Goal: Transaction & Acquisition: Purchase product/service

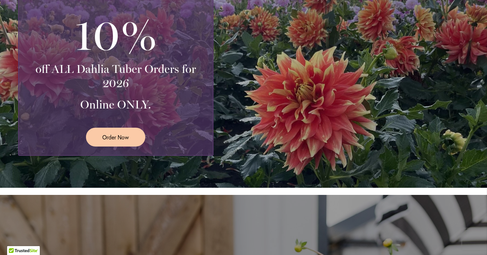
scroll to position [204, 0]
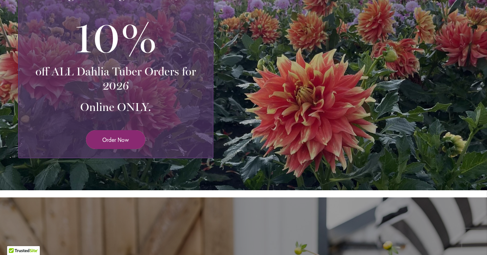
click at [119, 138] on span "Order Now" at bounding box center [115, 139] width 27 height 8
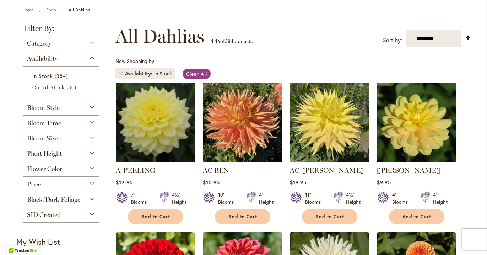
scroll to position [79, 0]
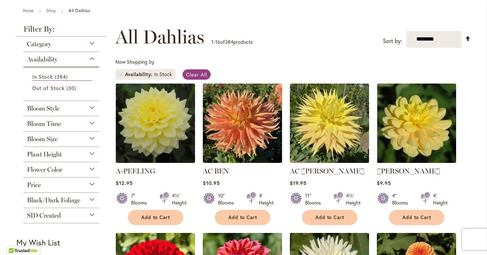
click at [91, 151] on div "Plant Height" at bounding box center [61, 152] width 76 height 11
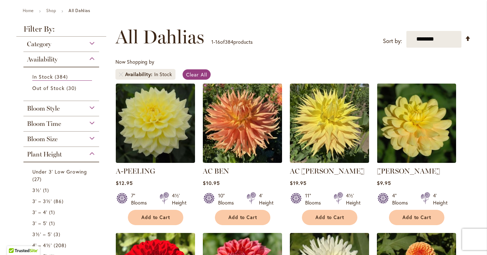
scroll to position [225, 0]
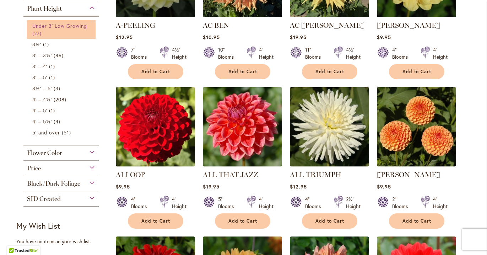
click at [37, 30] on span "27 items" at bounding box center [37, 33] width 11 height 7
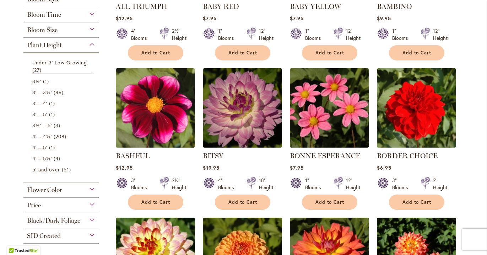
scroll to position [244, 0]
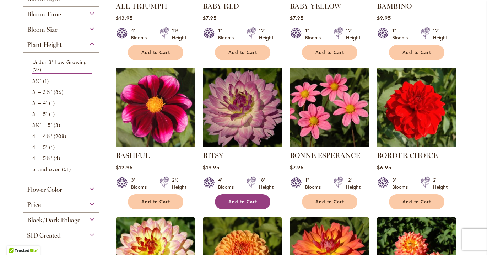
click at [246, 199] on span "Add to Cart" at bounding box center [243, 202] width 29 height 6
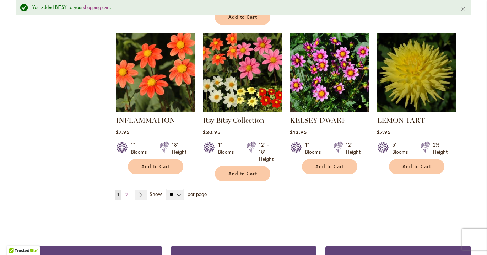
scroll to position [614, 0]
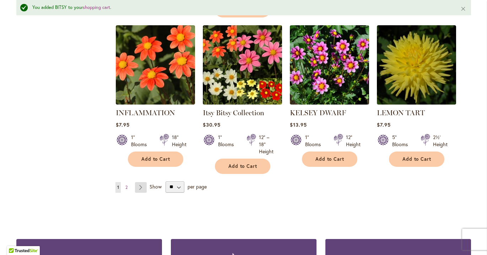
click at [140, 182] on link "Page Next" at bounding box center [141, 187] width 12 height 11
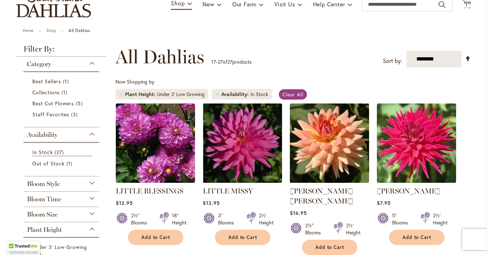
scroll to position [63, 0]
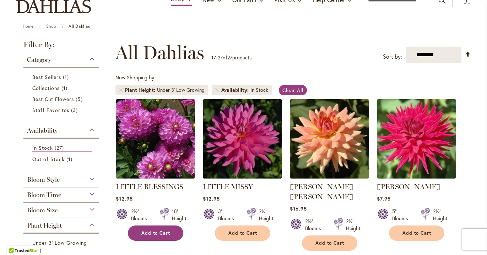
click at [164, 230] on span "Add to Cart" at bounding box center [156, 233] width 29 height 6
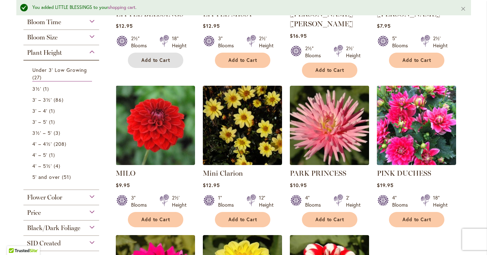
scroll to position [257, 0]
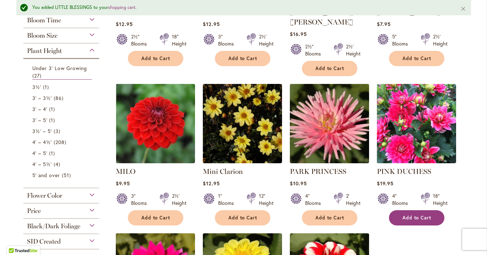
click at [428, 215] on span "Add to Cart" at bounding box center [417, 218] width 29 height 6
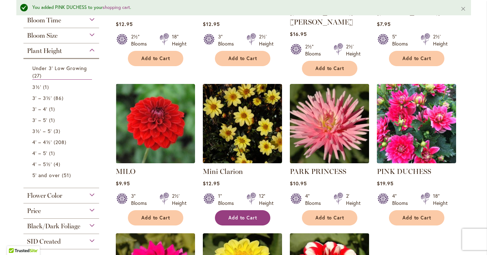
click at [256, 215] on span "Add to Cart" at bounding box center [243, 218] width 29 height 6
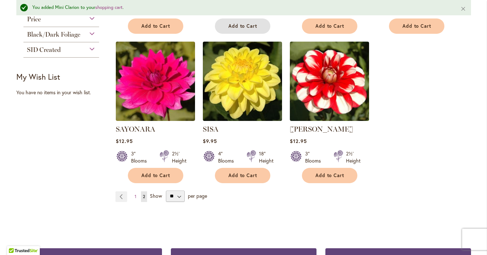
scroll to position [447, 0]
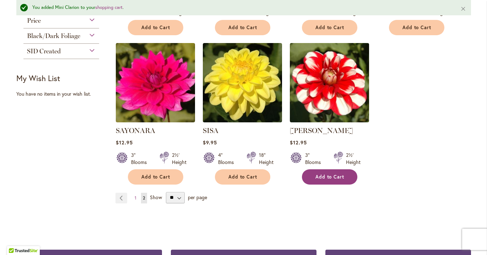
click at [333, 174] on span "Add to Cart" at bounding box center [330, 177] width 29 height 6
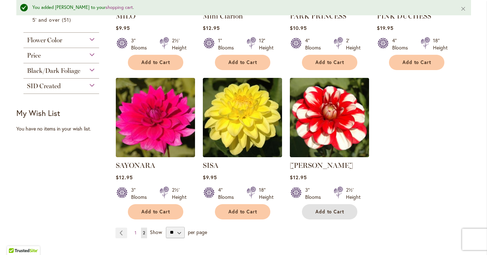
scroll to position [411, 0]
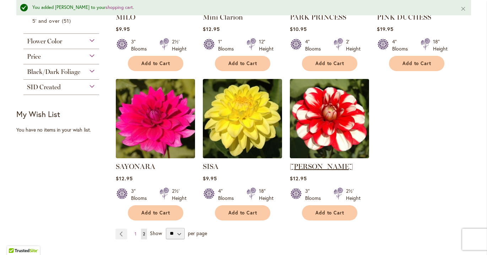
click at [306, 162] on link "[PERSON_NAME]" at bounding box center [321, 166] width 63 height 9
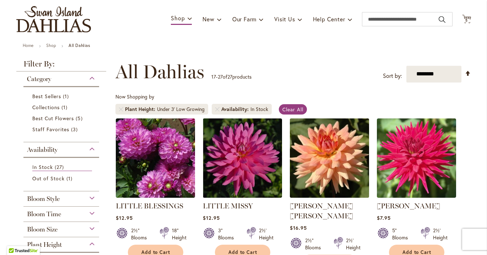
scroll to position [43, 0]
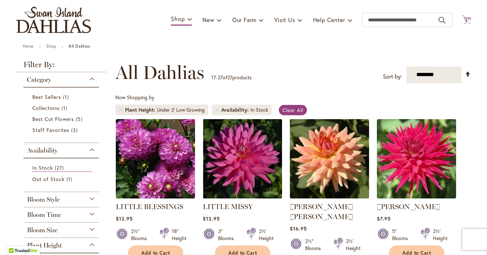
click at [468, 16] on icon "Cart .cls-1 { fill: #231f20; }" at bounding box center [467, 19] width 9 height 9
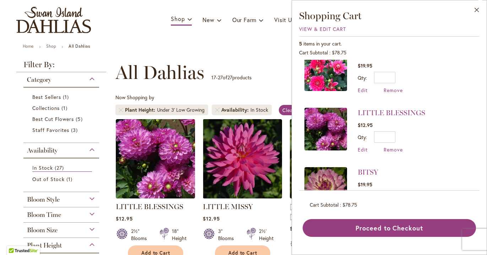
scroll to position [167, 0]
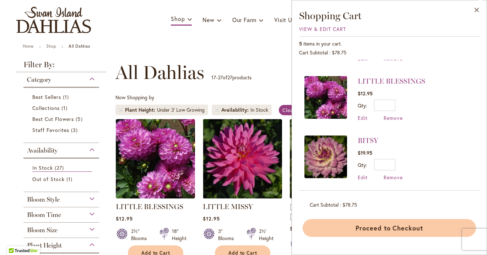
click at [382, 225] on button "Proceed to Checkout" at bounding box center [390, 228] width 174 height 18
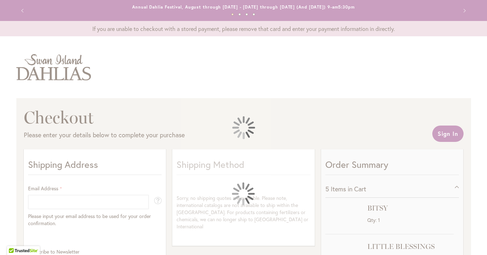
select select "**"
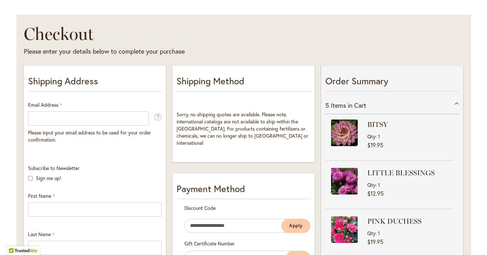
scroll to position [86, 0]
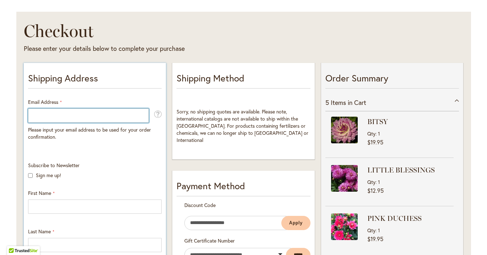
click at [111, 113] on input "Email Address" at bounding box center [88, 115] width 121 height 14
type input "**********"
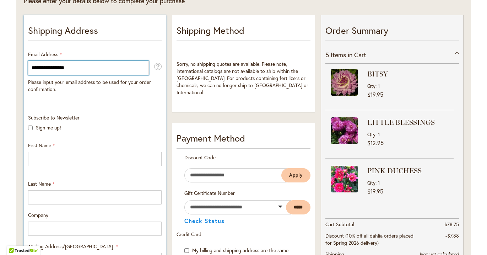
scroll to position [134, 0]
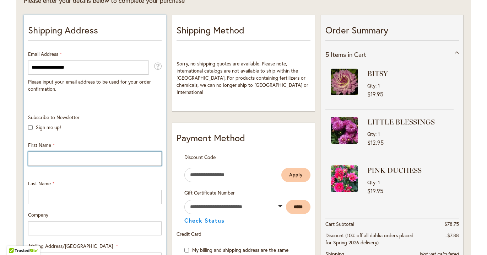
click at [108, 159] on input "First Name" at bounding box center [95, 158] width 134 height 14
type input "********"
type input "******"
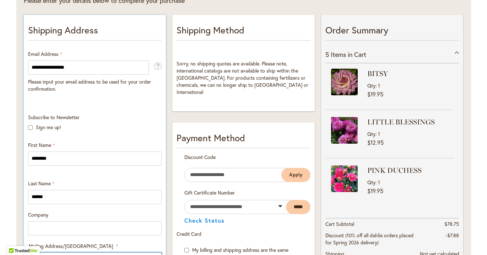
type input "**********"
select select "**"
type input "**********"
type input "*****"
type input "**********"
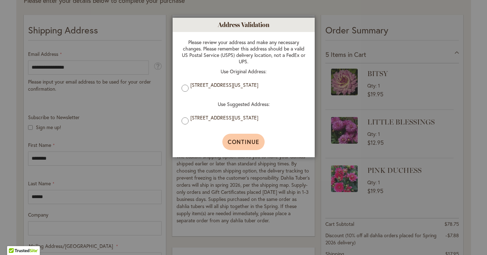
click at [241, 141] on span "Continue" at bounding box center [244, 141] width 32 height 7
type input "**********"
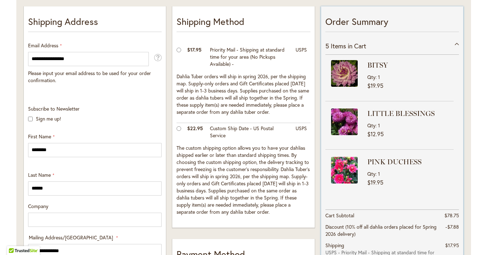
scroll to position [159, 0]
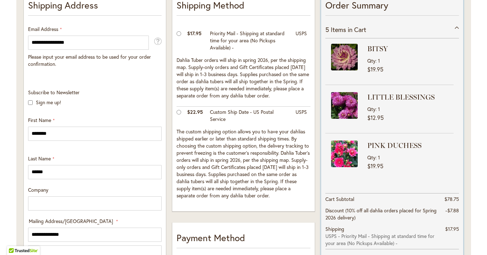
click at [456, 26] on div "5 Items in Cart" at bounding box center [393, 29] width 134 height 17
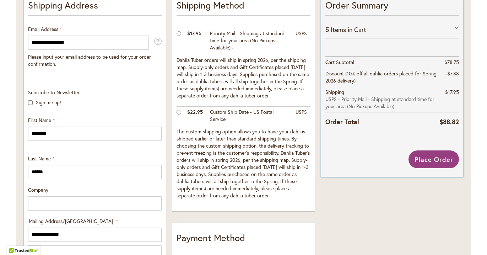
click at [456, 25] on div "5 Items in Cart" at bounding box center [393, 29] width 134 height 17
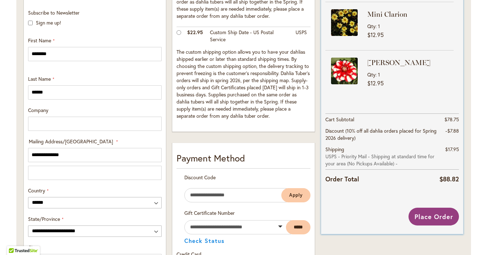
scroll to position [246, 0]
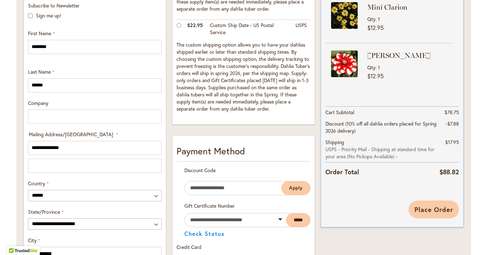
click at [437, 208] on span "Place Order" at bounding box center [434, 209] width 39 height 9
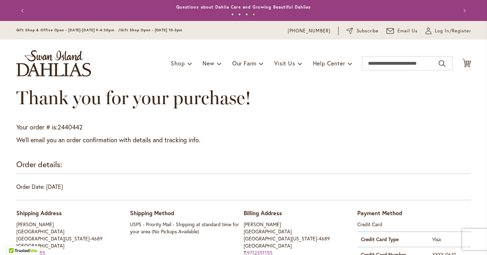
click at [44, 59] on img "store logo" at bounding box center [53, 63] width 75 height 26
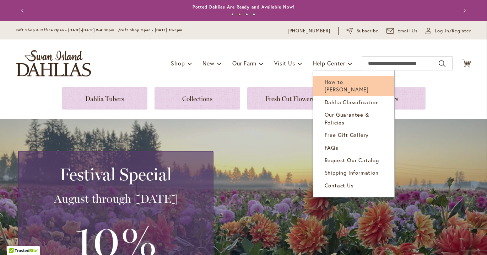
click at [339, 80] on span "How to [PERSON_NAME]" at bounding box center [347, 85] width 44 height 15
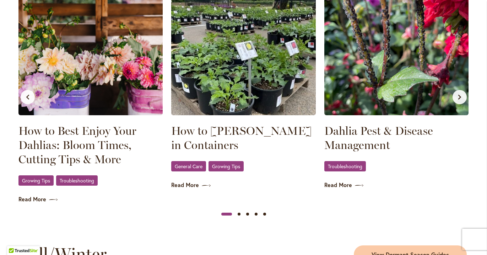
scroll to position [730, 0]
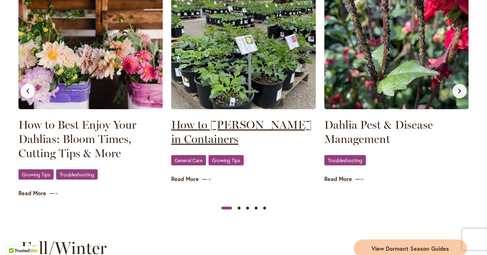
click at [198, 125] on link "How to Grow Dahlias in Containers" at bounding box center [243, 132] width 145 height 28
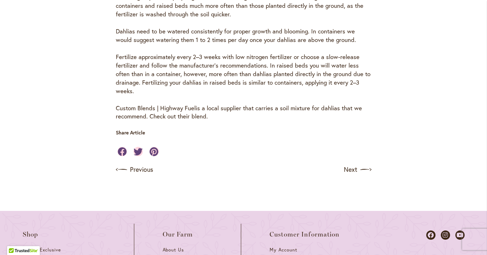
scroll to position [502, 0]
click at [351, 169] on link "Next" at bounding box center [359, 170] width 26 height 11
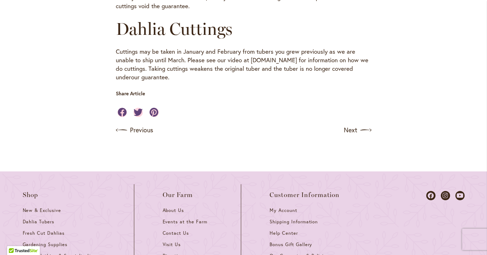
scroll to position [470, 0]
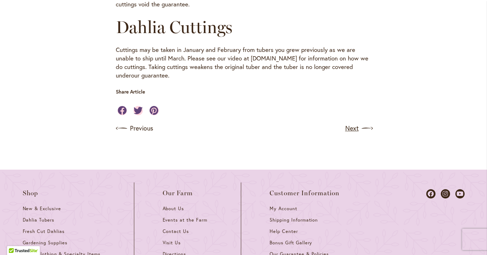
click at [353, 127] on link "Next" at bounding box center [359, 128] width 26 height 11
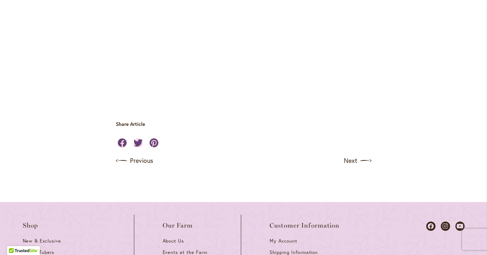
scroll to position [2201, 0]
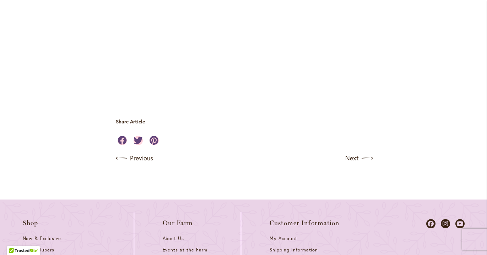
click at [351, 153] on link "Next" at bounding box center [359, 158] width 26 height 11
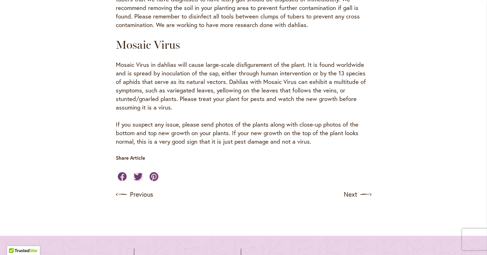
scroll to position [1345, 0]
click at [353, 188] on link "Next" at bounding box center [359, 193] width 26 height 11
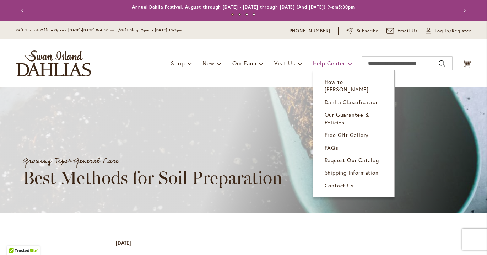
click at [349, 62] on span at bounding box center [350, 63] width 5 height 11
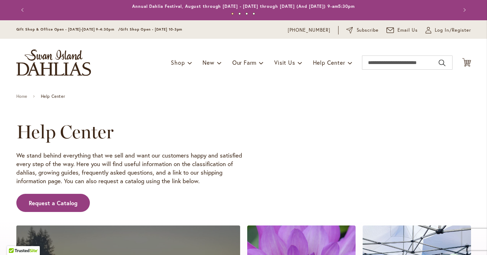
scroll to position [2, 0]
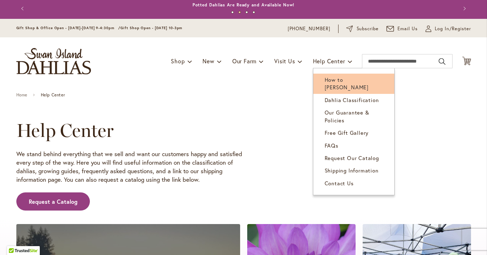
click at [332, 79] on span "How to [PERSON_NAME]" at bounding box center [347, 83] width 44 height 15
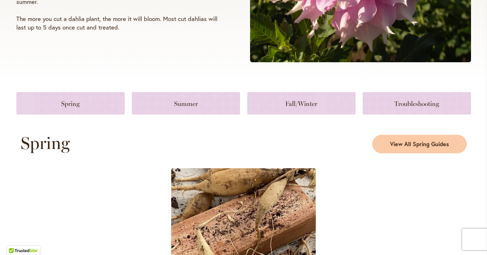
scroll to position [251, 0]
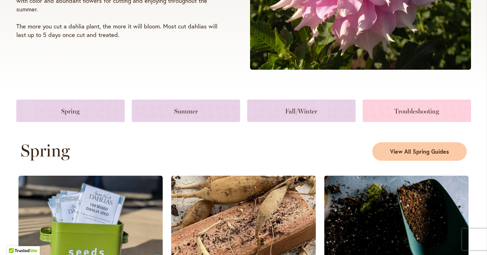
click at [406, 109] on link at bounding box center [417, 111] width 108 height 22
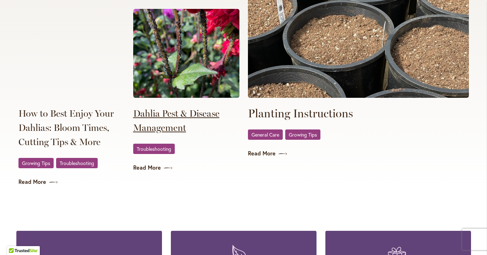
scroll to position [1372, 0]
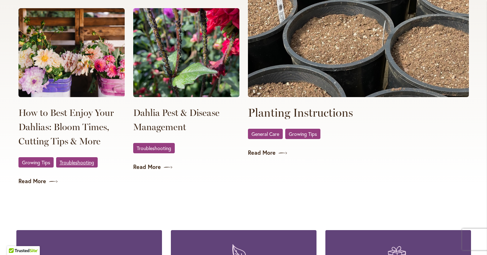
click at [71, 161] on span "Troubleshooting" at bounding box center [77, 162] width 34 height 5
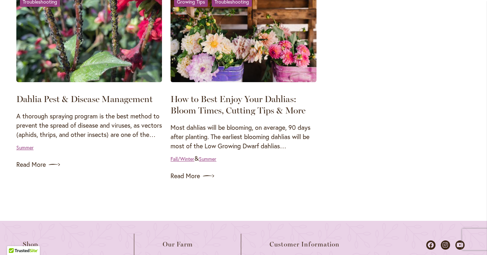
scroll to position [160, 0]
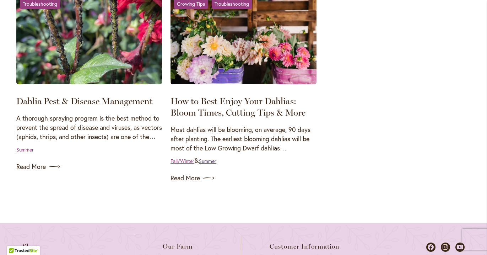
click at [212, 159] on link "Summer" at bounding box center [207, 161] width 17 height 7
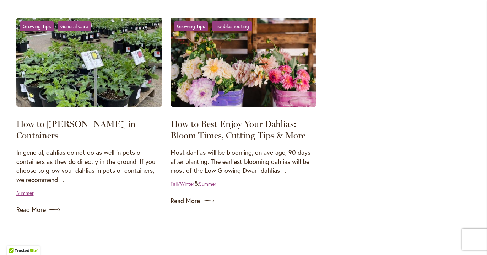
scroll to position [571, 0]
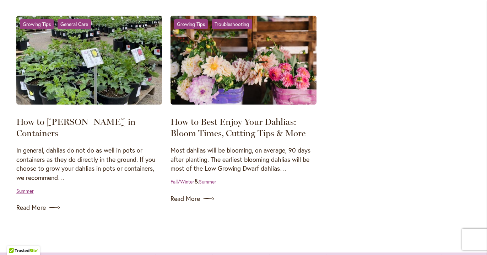
click at [201, 126] on h2 "How to Best Enjoy Your Dahlias: Bloom Times, Cutting Tips & More" at bounding box center [244, 127] width 146 height 23
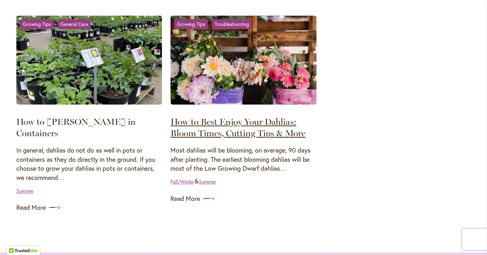
click at [202, 131] on link "How to Best Enjoy Your Dahlias: Bloom Times, Cutting Tips & More" at bounding box center [238, 127] width 135 height 22
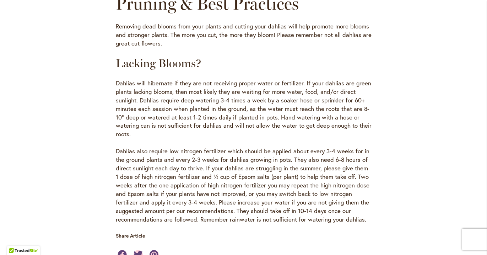
scroll to position [661, 0]
